Goal: Task Accomplishment & Management: Manage account settings

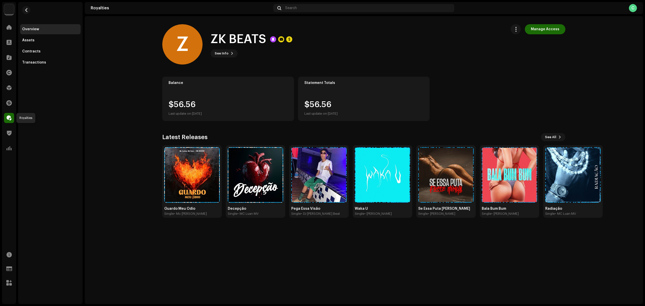
click at [11, 120] on span at bounding box center [9, 118] width 5 height 4
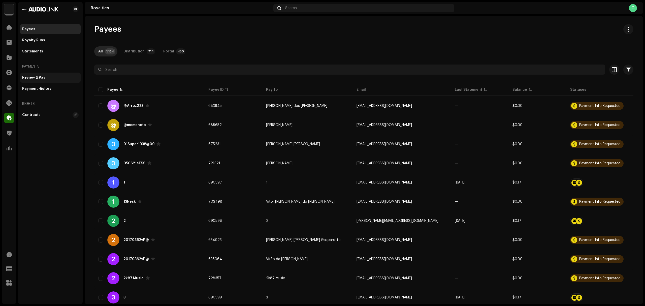
click at [42, 78] on div "Review & Pay" at bounding box center [33, 78] width 23 height 4
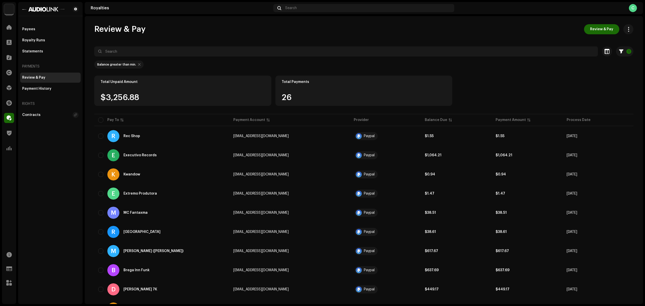
click at [138, 63] on div at bounding box center [139, 64] width 3 height 4
checkbox input "false"
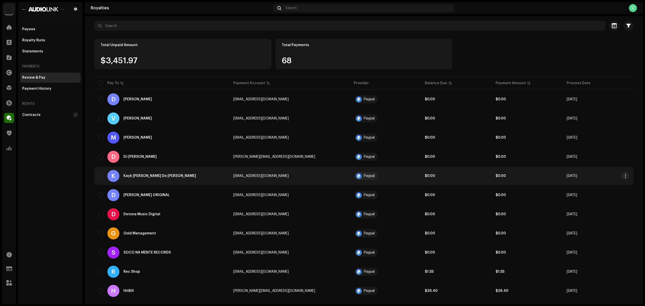
scroll to position [26, 0]
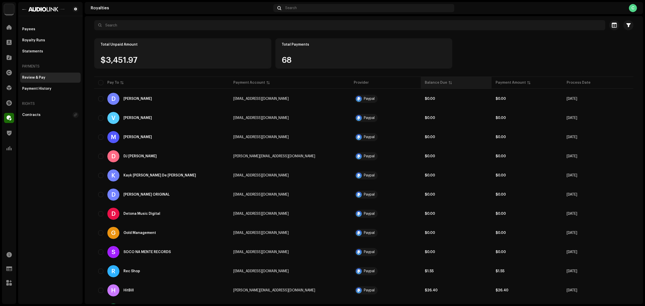
click at [429, 80] on div "Balance Due" at bounding box center [436, 82] width 22 height 5
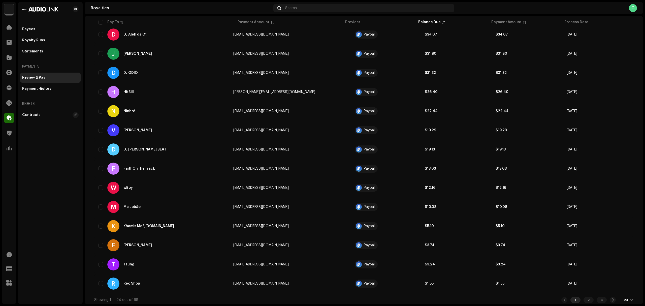
scroll to position [285, 0]
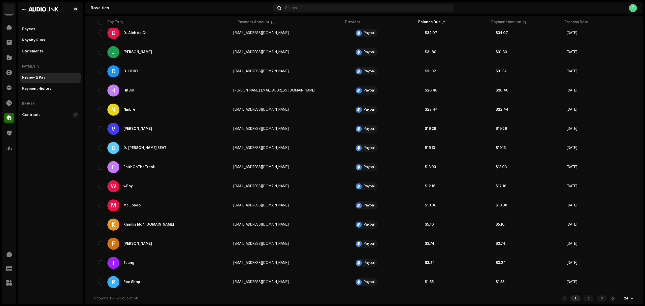
click at [630, 296] on div at bounding box center [631, 298] width 3 height 4
click at [619, 281] on div "48" at bounding box center [619, 278] width 21 height 10
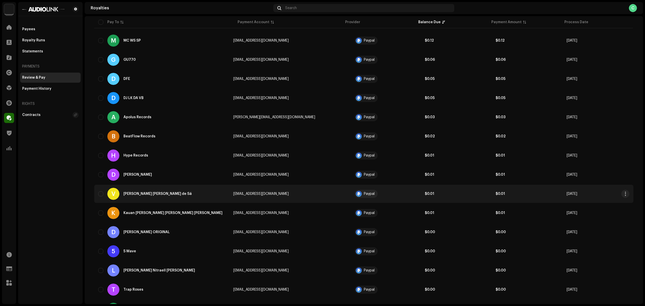
scroll to position [744, 0]
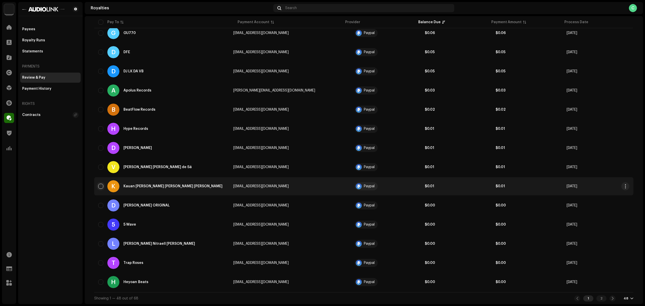
click at [100, 186] on input "checkbox" at bounding box center [100, 186] width 5 height 5
checkbox input "true"
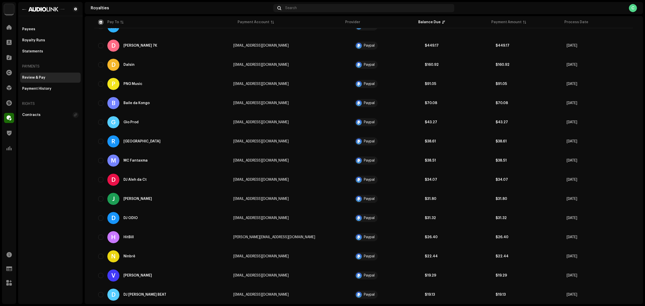
scroll to position [106, 0]
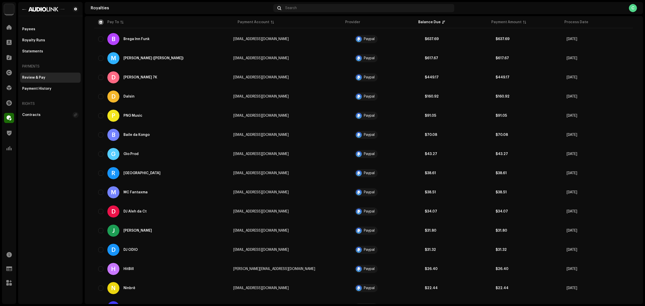
click at [644, 69] on div "Audiolink [GEOGRAPHIC_DATA] Home Clients Catalog Rights Distribution Finance Ro…" at bounding box center [322, 153] width 645 height 306
drag, startPoint x: 644, startPoint y: 65, endPoint x: 644, endPoint y: 43, distance: 22.7
click at [644, 43] on div "Audiolink [GEOGRAPHIC_DATA] Home Clients Catalog Rights Distribution Finance Ro…" at bounding box center [322, 153] width 645 height 306
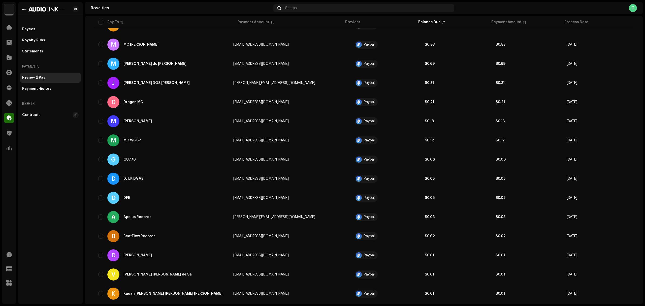
scroll to position [627, 0]
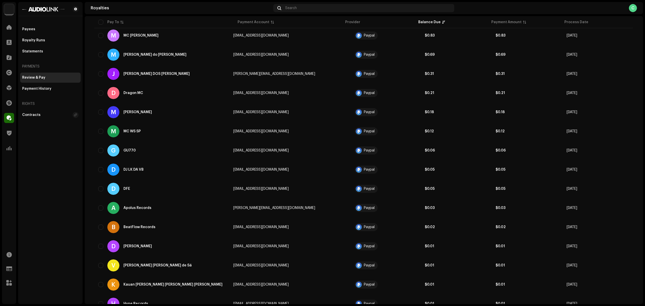
click at [30, 58] on div "Payees Royalty Runs Statements Payments Review & Pay Payment History Rights Con…" at bounding box center [50, 72] width 60 height 96
click at [36, 30] on div "Payees" at bounding box center [50, 29] width 56 height 4
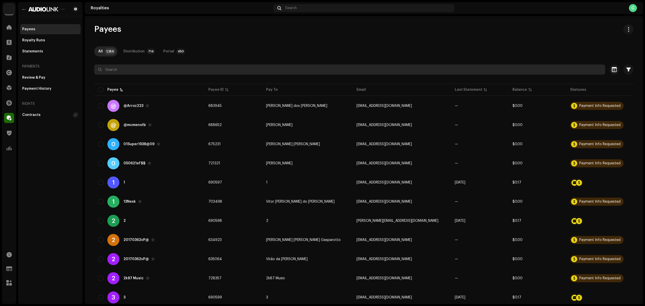
click at [178, 68] on input "text" at bounding box center [349, 69] width 511 height 10
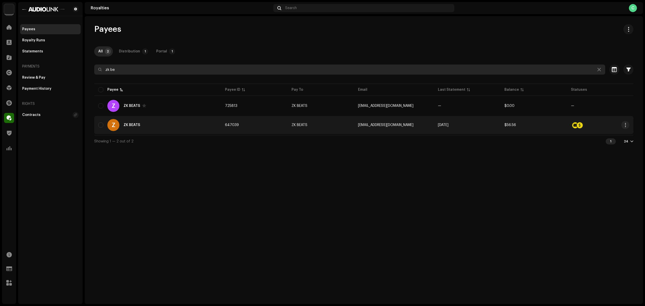
type input "zk be"
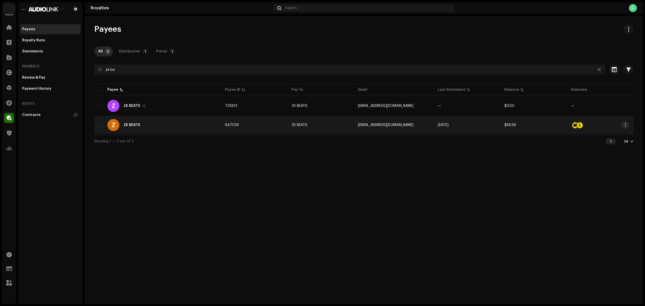
click at [629, 128] on re-m-actions-button at bounding box center [625, 125] width 8 height 8
click at [623, 126] on button "button" at bounding box center [625, 125] width 8 height 8
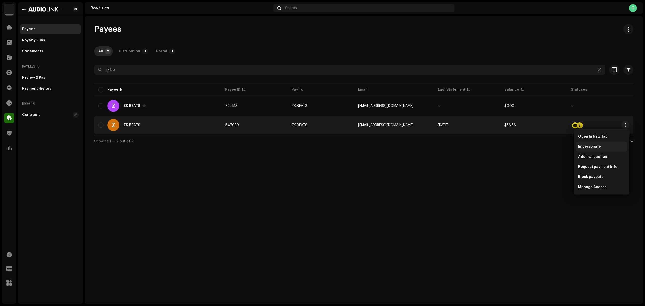
click at [607, 145] on div "Impersonate" at bounding box center [601, 147] width 47 height 4
